Goal: Task Accomplishment & Management: Manage account settings

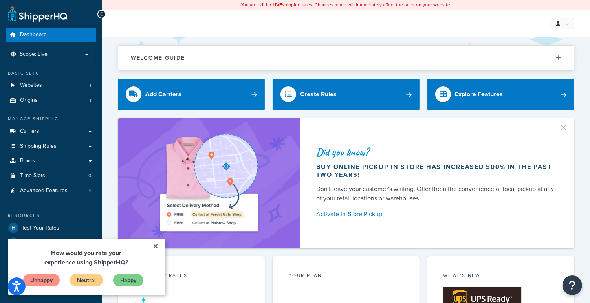
click at [156, 244] on link "×" at bounding box center [156, 245] width 14 height 14
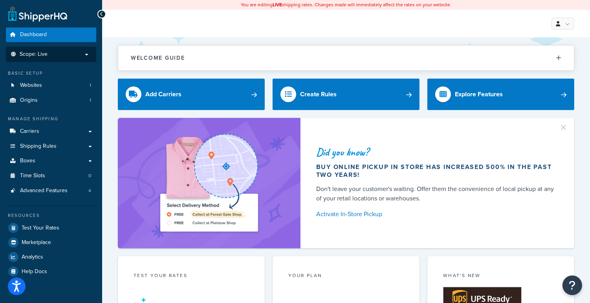
click at [87, 53] on p "Scope: Live" at bounding box center [50, 54] width 83 height 7
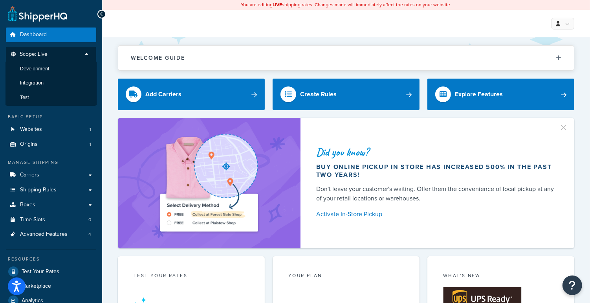
click at [60, 53] on p "Scope: Live" at bounding box center [50, 56] width 83 height 11
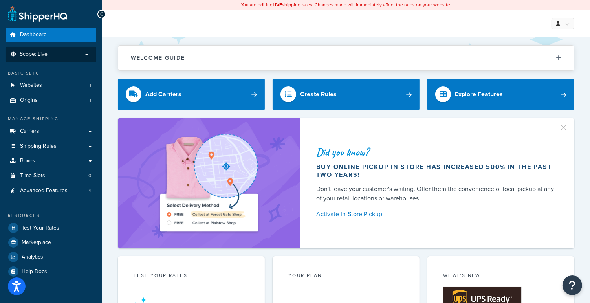
click at [86, 54] on p "Scope: Live" at bounding box center [50, 54] width 83 height 7
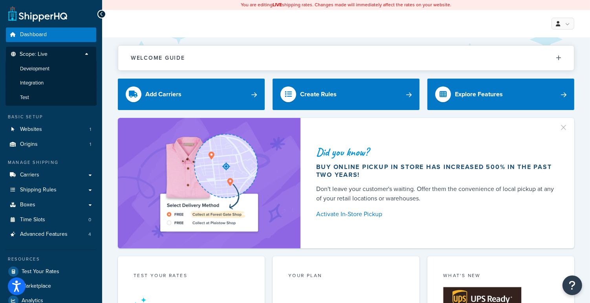
click at [51, 54] on p "Scope: Live" at bounding box center [50, 56] width 83 height 11
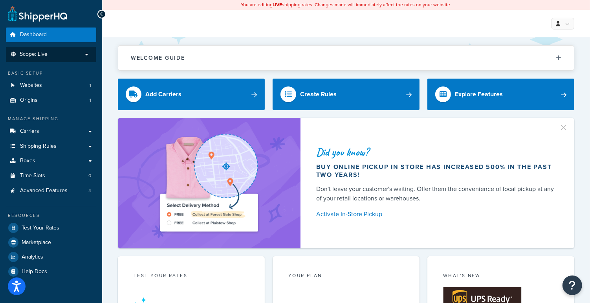
click at [84, 53] on p "Scope: Live" at bounding box center [50, 54] width 83 height 7
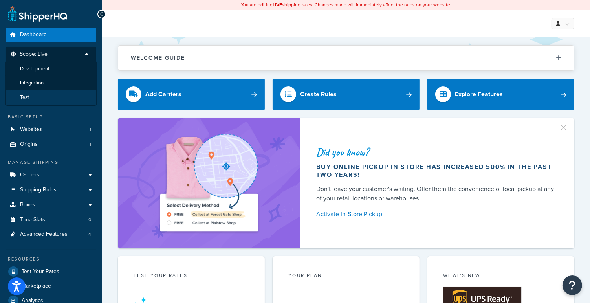
click at [37, 99] on li "Test" at bounding box center [50, 97] width 91 height 15
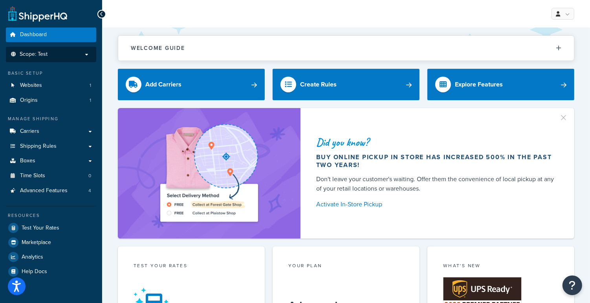
click at [73, 55] on p "Scope: Test" at bounding box center [50, 54] width 83 height 7
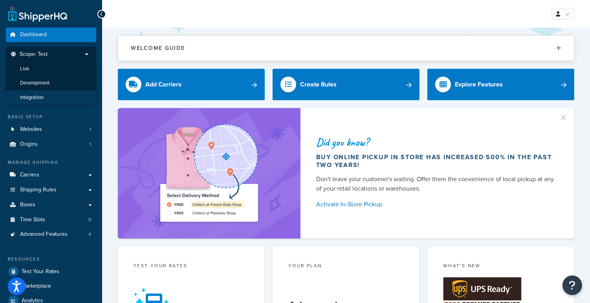
click at [40, 99] on span "Integration" at bounding box center [32, 97] width 24 height 7
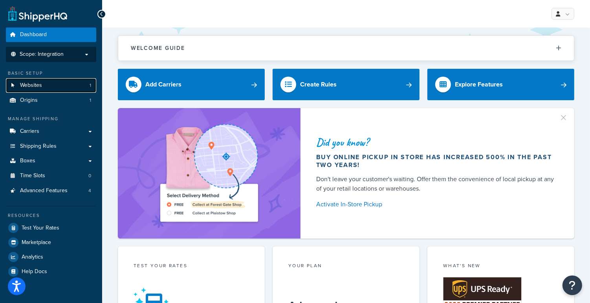
click at [33, 84] on span "Websites" at bounding box center [31, 85] width 22 height 7
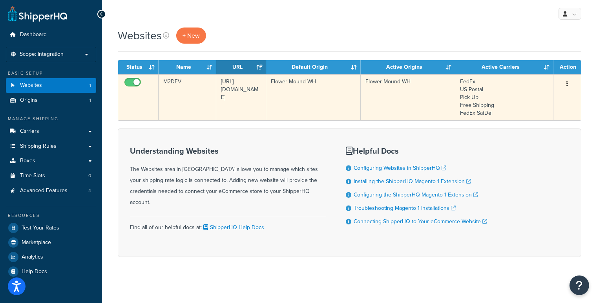
click at [567, 84] on icon "button" at bounding box center [568, 83] width 2 height 5
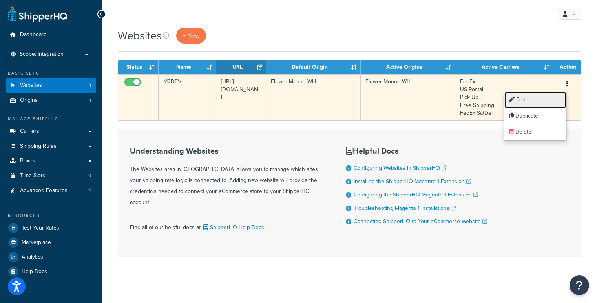
click at [525, 101] on link "Edit" at bounding box center [536, 100] width 62 height 16
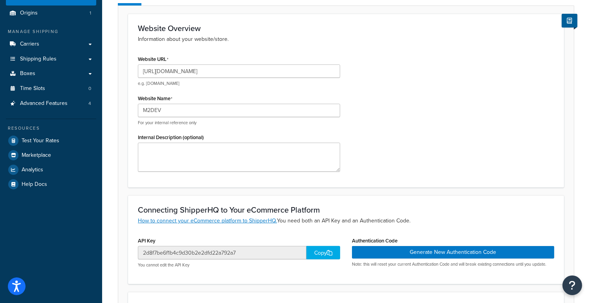
scroll to position [131, 0]
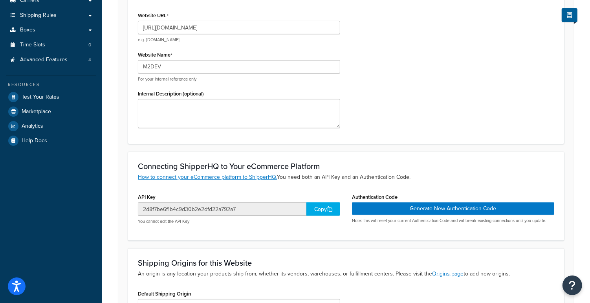
click at [324, 209] on div "Copy" at bounding box center [323, 208] width 34 height 13
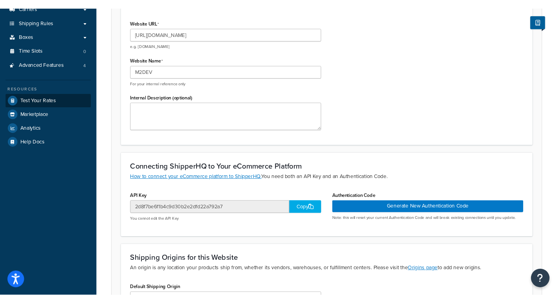
scroll to position [0, 0]
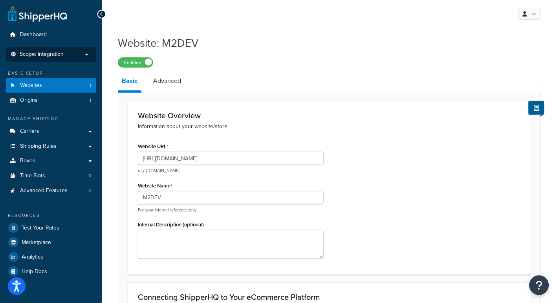
click at [43, 53] on span "Scope: Integration" at bounding box center [42, 54] width 44 height 7
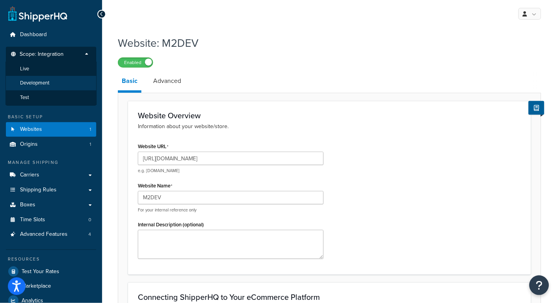
click at [40, 80] on span "Development" at bounding box center [34, 83] width 29 height 7
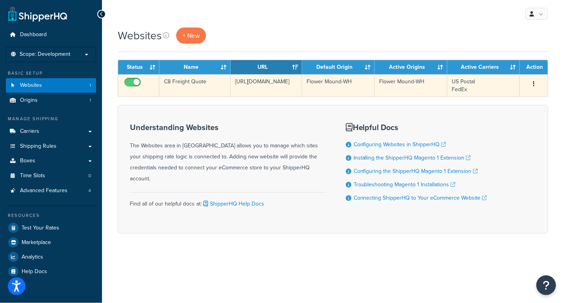
click at [535, 85] on button "button" at bounding box center [534, 84] width 11 height 13
click at [502, 99] on link "Edit" at bounding box center [503, 100] width 62 height 16
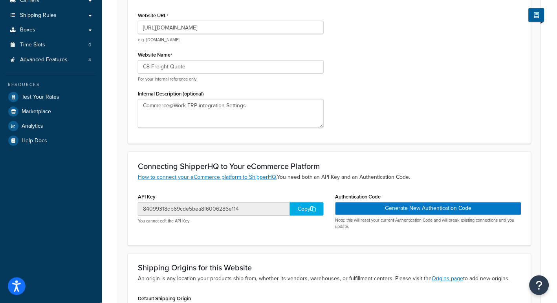
scroll to position [87, 0]
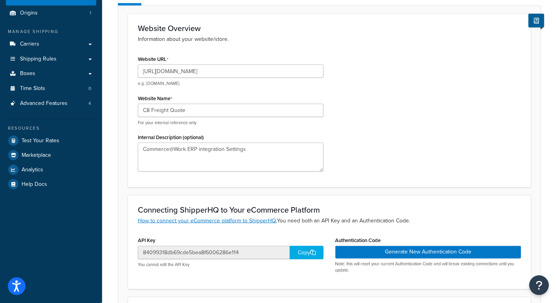
click at [314, 250] on icon at bounding box center [312, 252] width 5 height 5
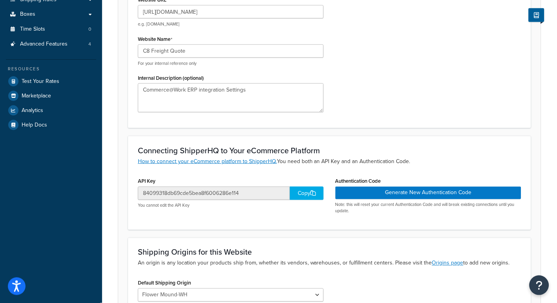
scroll to position [242, 0]
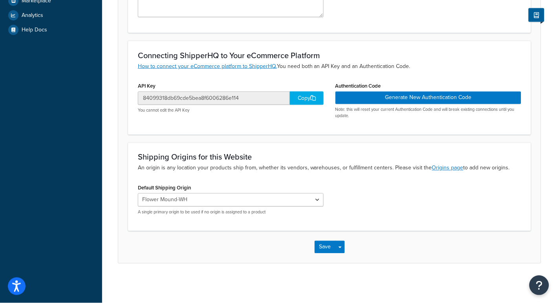
click at [37, 92] on div "Dashboard Scope: Development Basic Setup Websites 1 Origins 1 Manage Shipping C…" at bounding box center [51, 30] width 102 height 544
